Goal: Task Accomplishment & Management: Check status

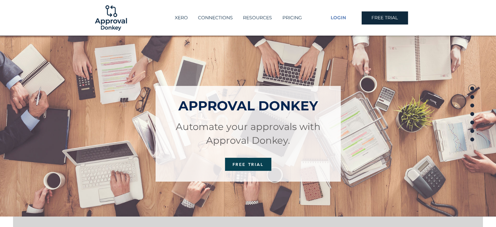
click at [338, 17] on span "LOGIN" at bounding box center [338, 18] width 15 height 7
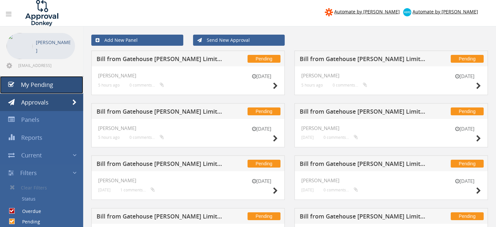
click at [39, 82] on span "My Pending" at bounding box center [37, 85] width 32 height 8
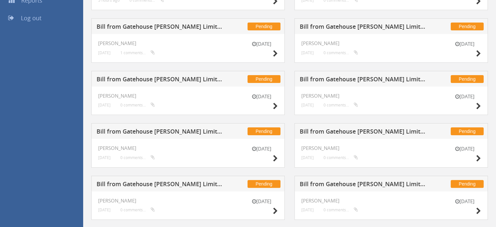
scroll to position [150, 0]
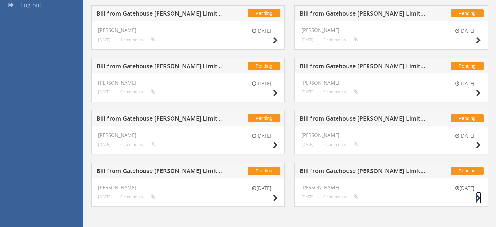
click at [478, 196] on icon at bounding box center [478, 197] width 5 height 7
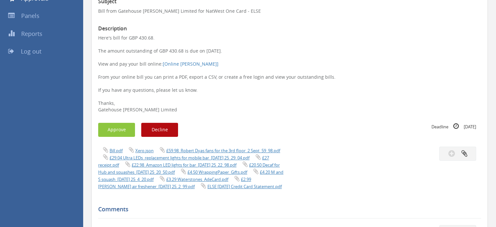
scroll to position [104, 0]
click at [118, 130] on button "Approve" at bounding box center [116, 129] width 37 height 14
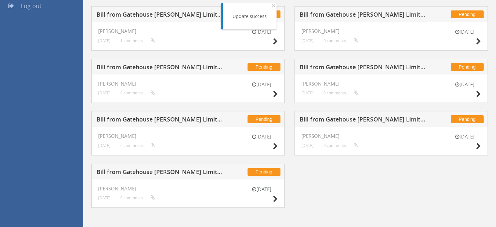
scroll to position [150, 0]
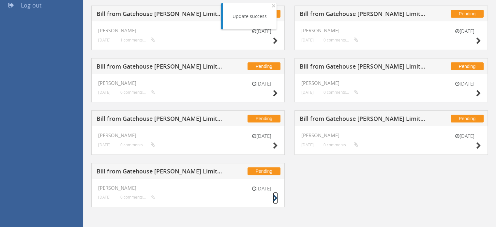
click at [275, 199] on icon at bounding box center [275, 198] width 5 height 7
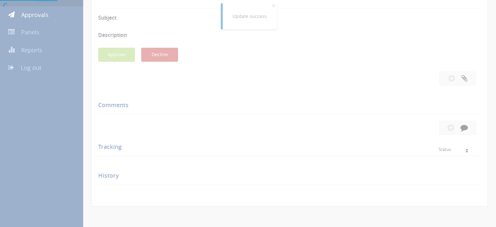
scroll to position [150, 0]
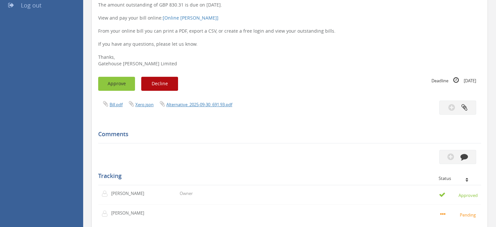
click at [119, 81] on button "Approve" at bounding box center [116, 84] width 37 height 14
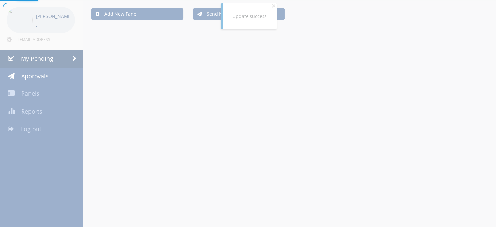
scroll to position [98, 0]
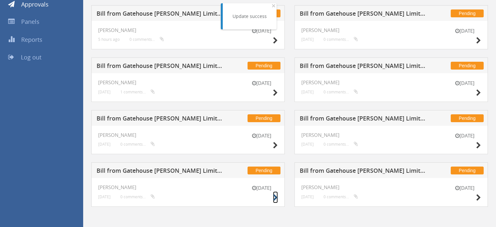
click at [274, 197] on icon at bounding box center [275, 197] width 5 height 7
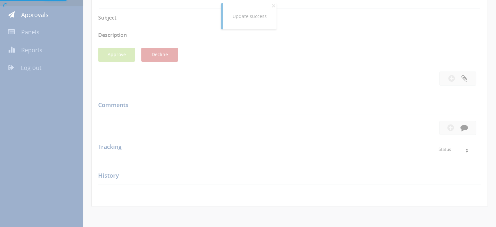
scroll to position [98, 0]
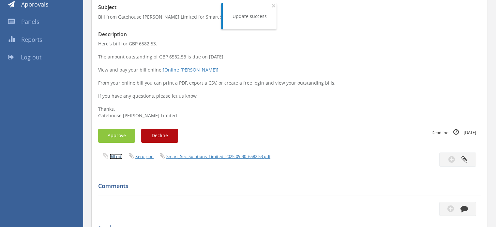
click at [113, 155] on link "Bill.pdf" at bounding box center [116, 156] width 13 height 6
click at [110, 137] on button "Approve" at bounding box center [116, 136] width 37 height 14
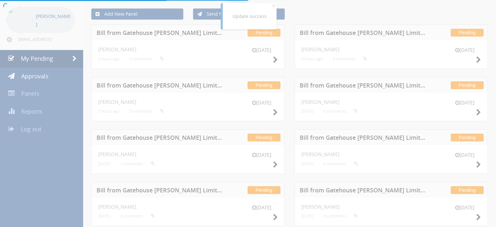
scroll to position [98, 0]
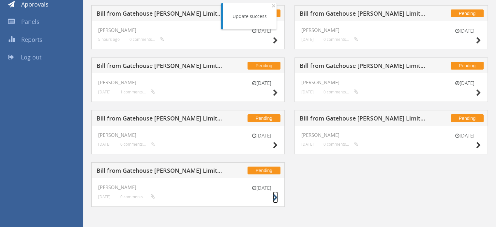
click at [274, 195] on icon at bounding box center [275, 197] width 5 height 7
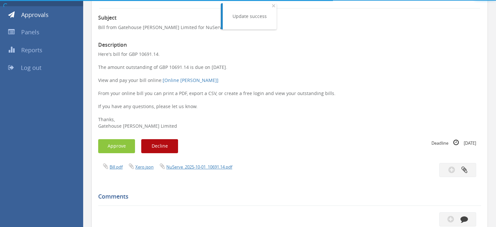
scroll to position [98, 0]
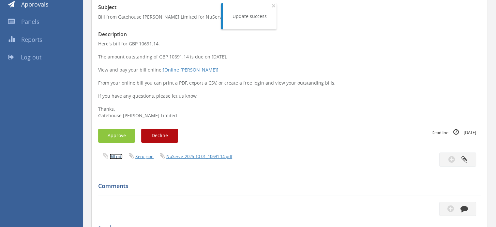
click at [116, 158] on link "Bill.pdf" at bounding box center [116, 156] width 13 height 6
click at [123, 132] on button "Approve" at bounding box center [116, 136] width 37 height 14
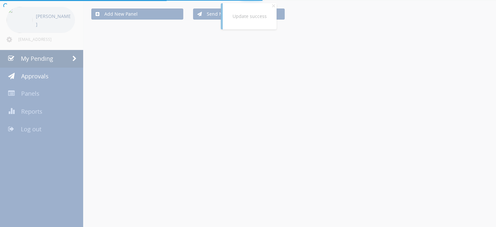
scroll to position [46, 0]
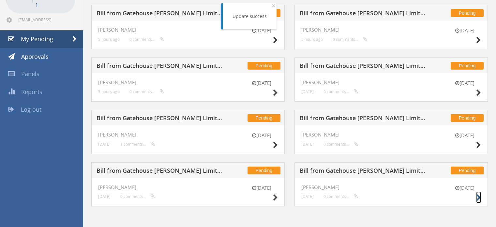
click at [479, 199] on icon at bounding box center [478, 197] width 5 height 7
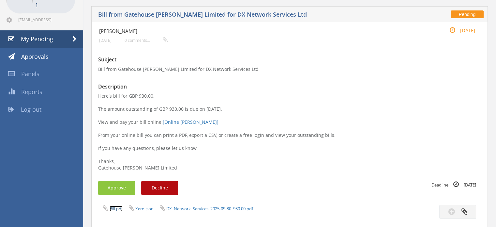
click at [119, 208] on link "Bill.pdf" at bounding box center [116, 209] width 13 height 6
click at [126, 183] on button "Approve" at bounding box center [116, 188] width 37 height 14
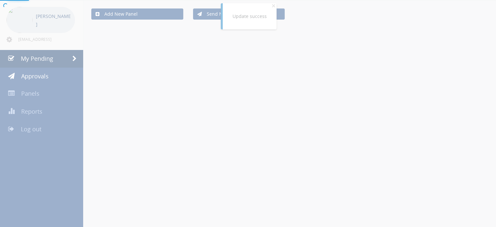
scroll to position [46, 0]
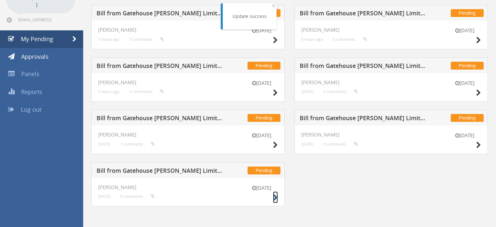
click at [274, 198] on icon at bounding box center [275, 197] width 5 height 7
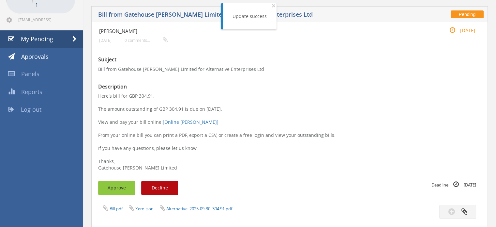
click at [108, 186] on button "Approve" at bounding box center [116, 188] width 37 height 14
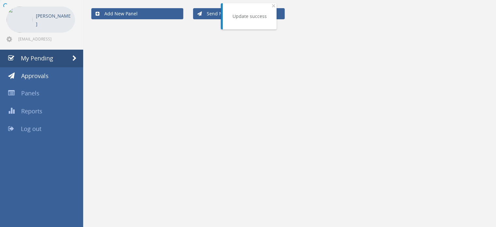
scroll to position [26, 0]
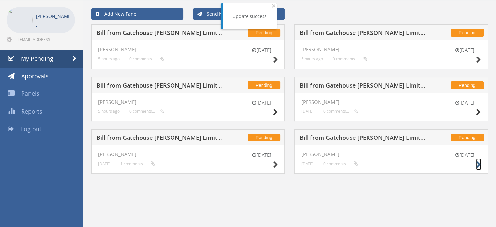
click at [477, 163] on icon at bounding box center [478, 164] width 5 height 7
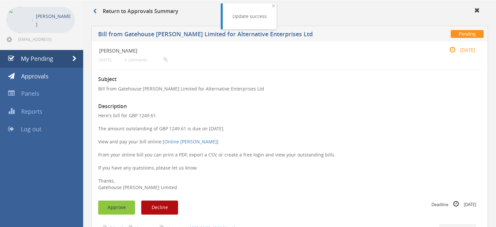
click at [120, 208] on button "Approve" at bounding box center [116, 207] width 37 height 14
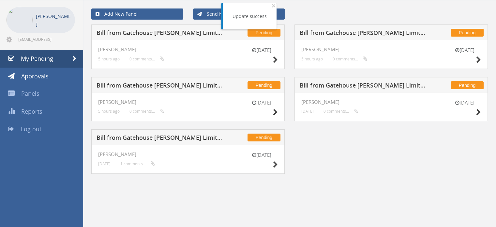
click at [272, 163] on div "18 Oct" at bounding box center [261, 160] width 33 height 19
click at [274, 163] on icon at bounding box center [275, 164] width 5 height 7
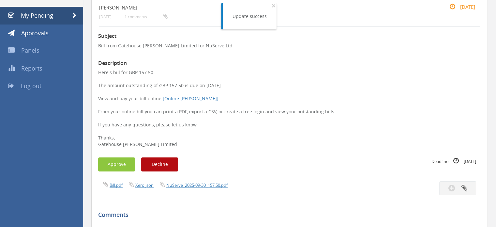
scroll to position [71, 0]
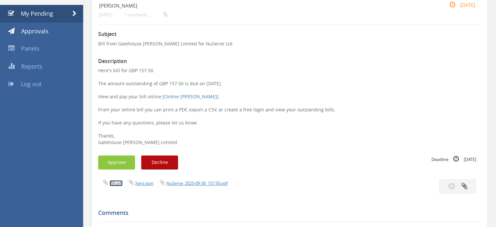
click at [114, 184] on link "Bill.pdf" at bounding box center [116, 183] width 13 height 6
click at [114, 166] on button "Approve" at bounding box center [116, 162] width 37 height 14
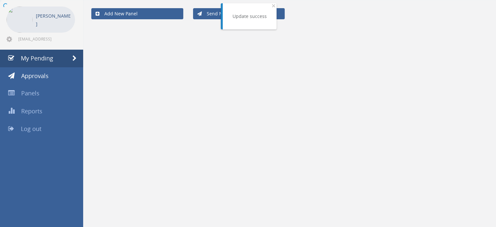
scroll to position [26, 0]
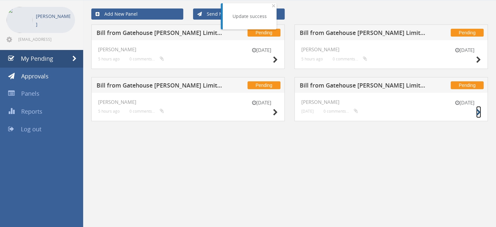
click at [477, 112] on icon at bounding box center [478, 112] width 5 height 7
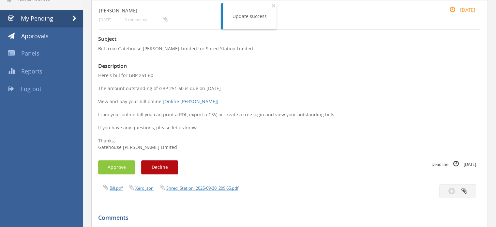
scroll to position [68, 0]
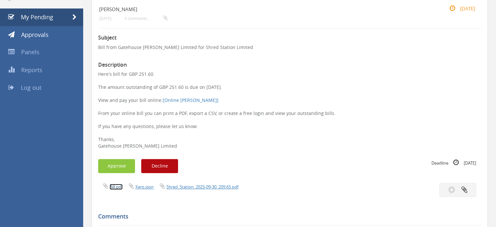
click at [117, 187] on link "Bill.pdf" at bounding box center [116, 187] width 13 height 6
click at [121, 168] on button "Approve" at bounding box center [116, 166] width 37 height 14
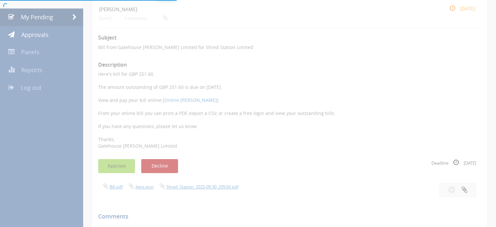
scroll to position [26, 0]
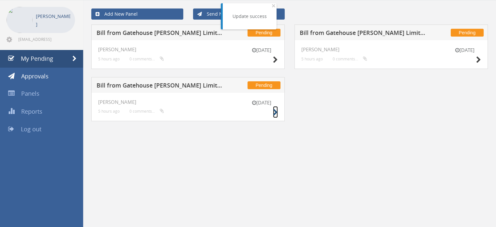
click at [276, 111] on icon at bounding box center [275, 112] width 5 height 7
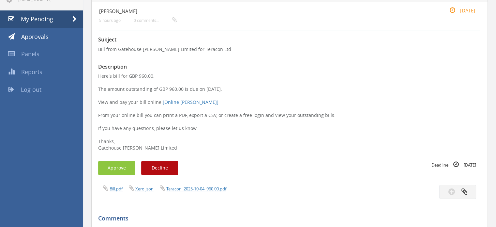
scroll to position [70, 0]
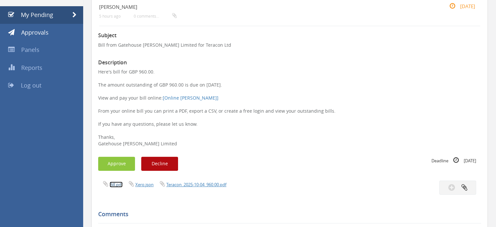
click at [114, 184] on link "Bill.pdf" at bounding box center [116, 184] width 13 height 6
click at [126, 166] on button "Approve" at bounding box center [116, 164] width 37 height 14
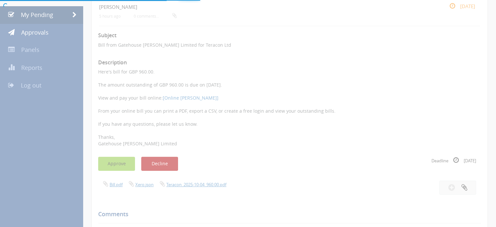
scroll to position [26, 0]
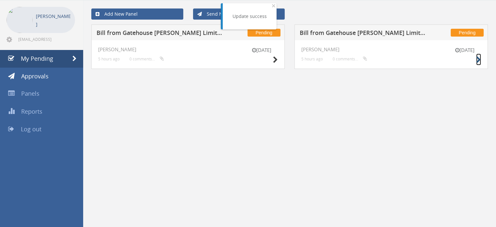
click at [477, 60] on icon at bounding box center [478, 59] width 5 height 7
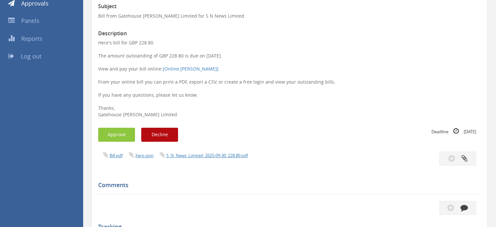
scroll to position [100, 0]
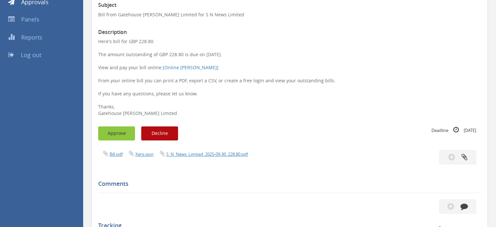
click at [113, 137] on button "Approve" at bounding box center [116, 133] width 37 height 14
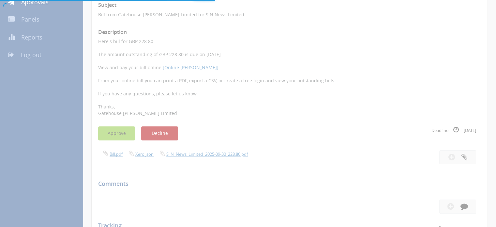
scroll to position [26, 0]
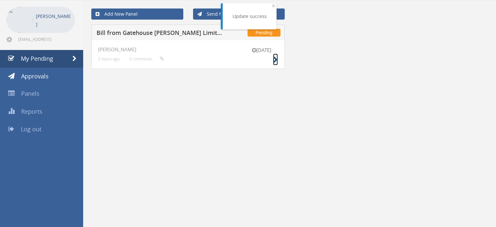
click at [274, 60] on icon at bounding box center [275, 59] width 5 height 7
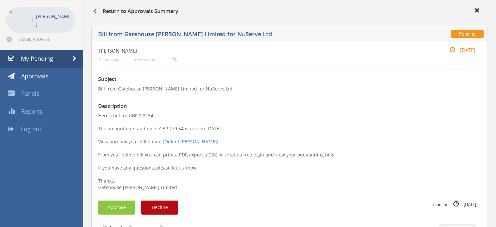
click at [116, 225] on link "Bill.pdf" at bounding box center [116, 228] width 13 height 6
click at [126, 207] on button "Approve" at bounding box center [116, 207] width 37 height 14
